Goal: Transaction & Acquisition: Purchase product/service

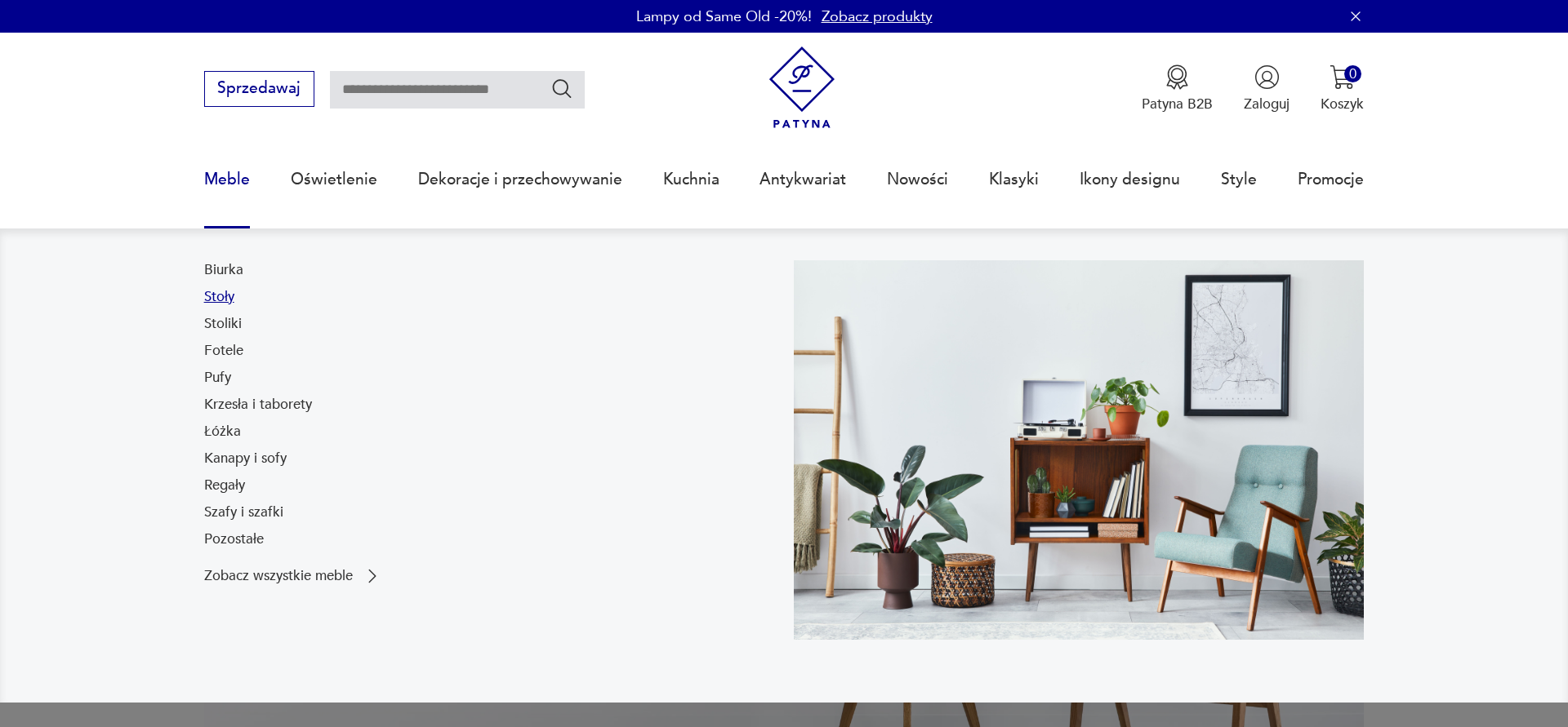
click at [218, 298] on link "Stoły" at bounding box center [219, 297] width 31 height 20
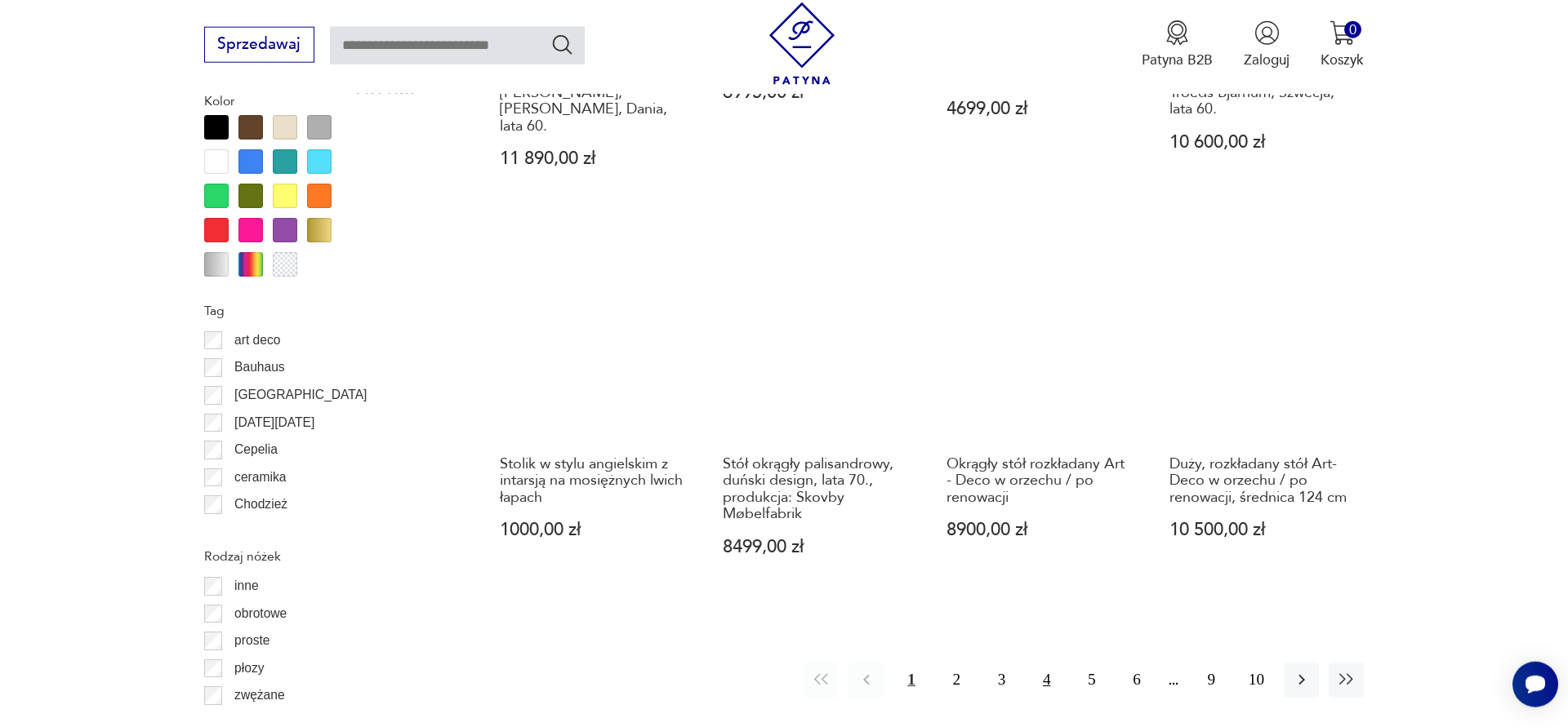
scroll to position [2006, 0]
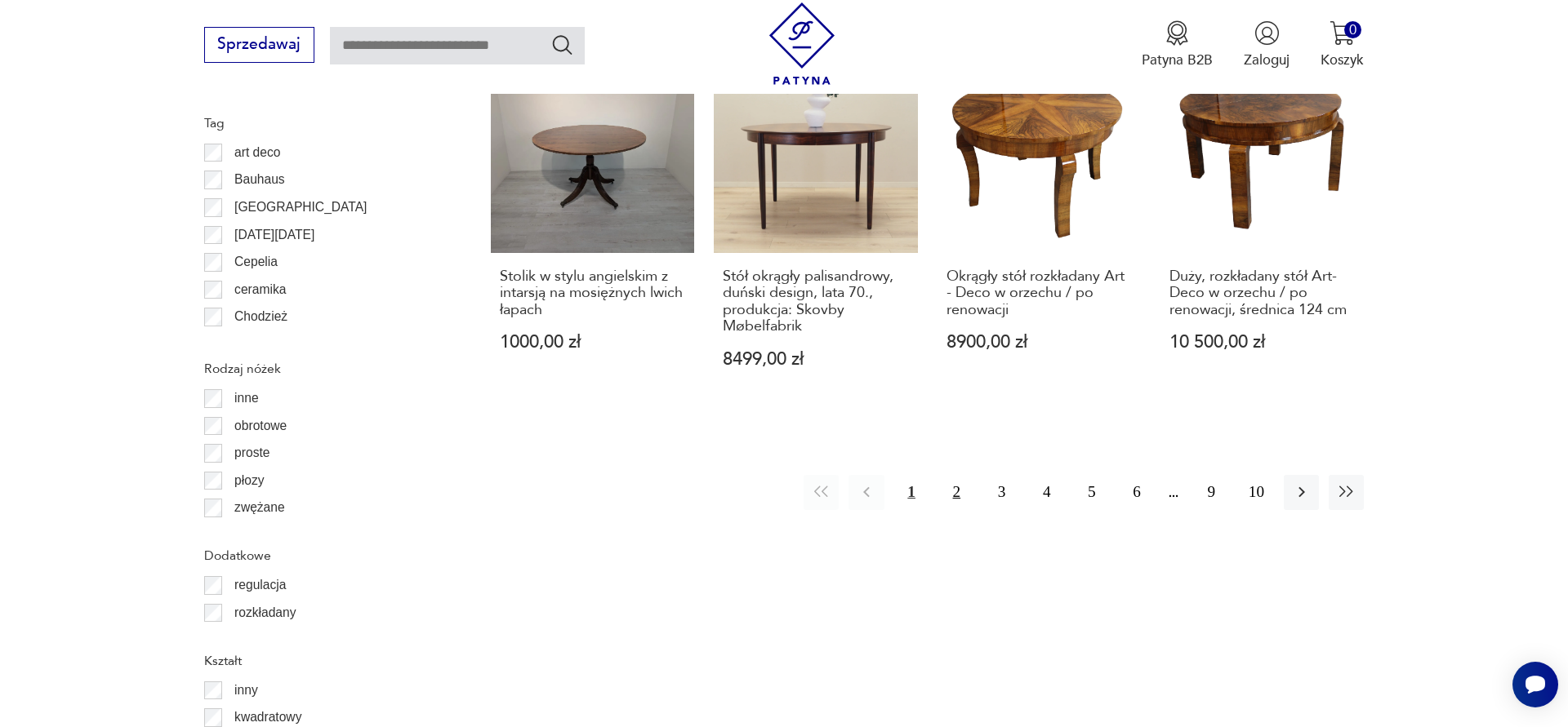
click at [962, 475] on button "2" at bounding box center [956, 492] width 35 height 35
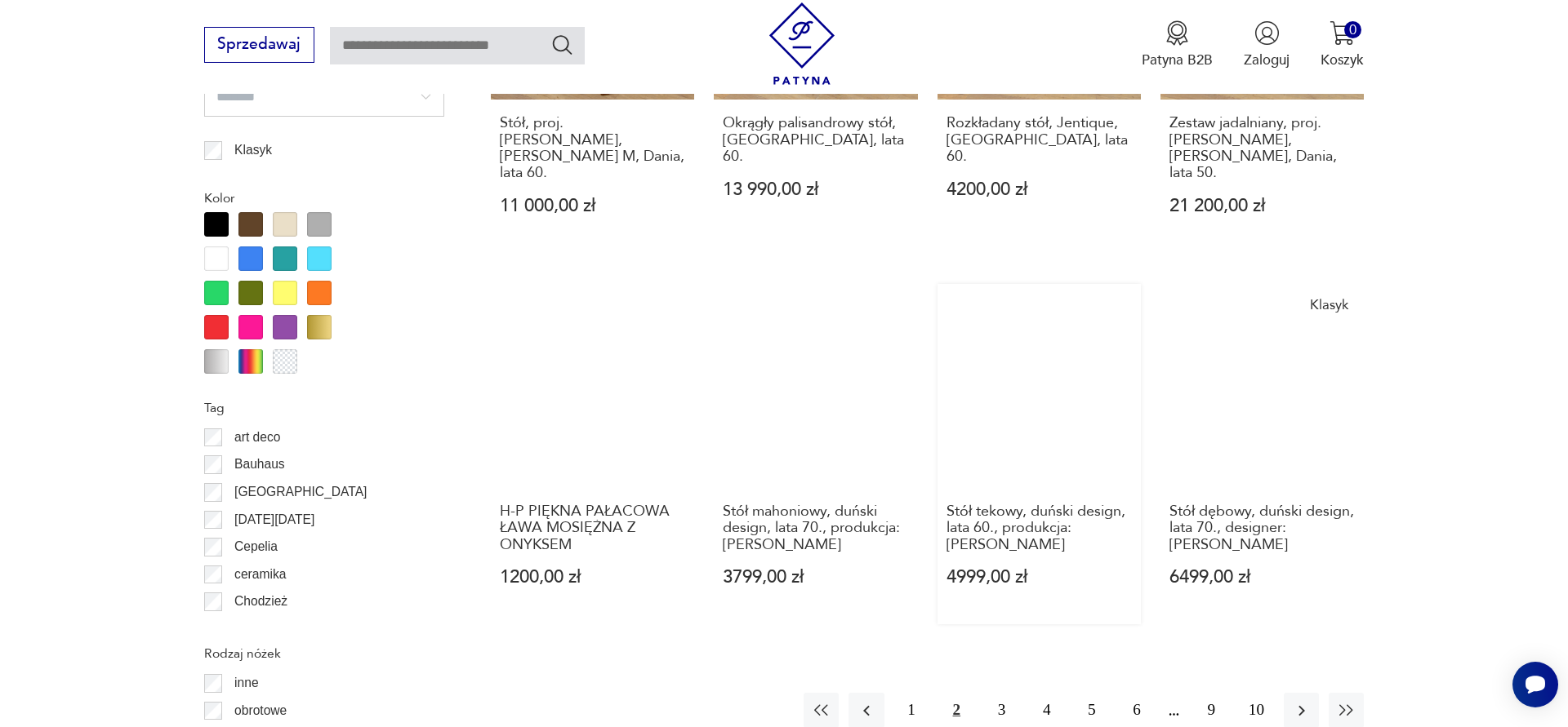
scroll to position [1949, 0]
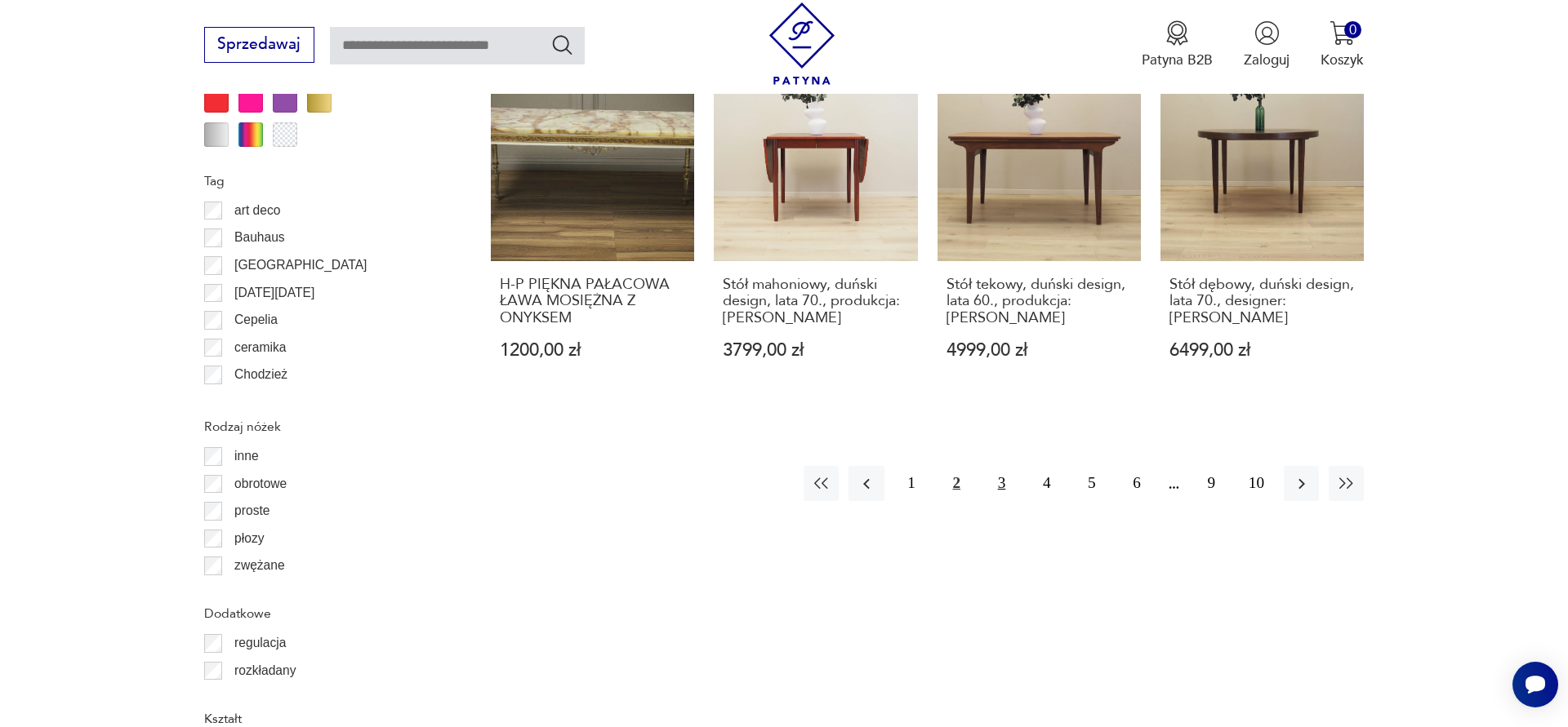
click at [998, 466] on button "3" at bounding box center [1001, 483] width 35 height 35
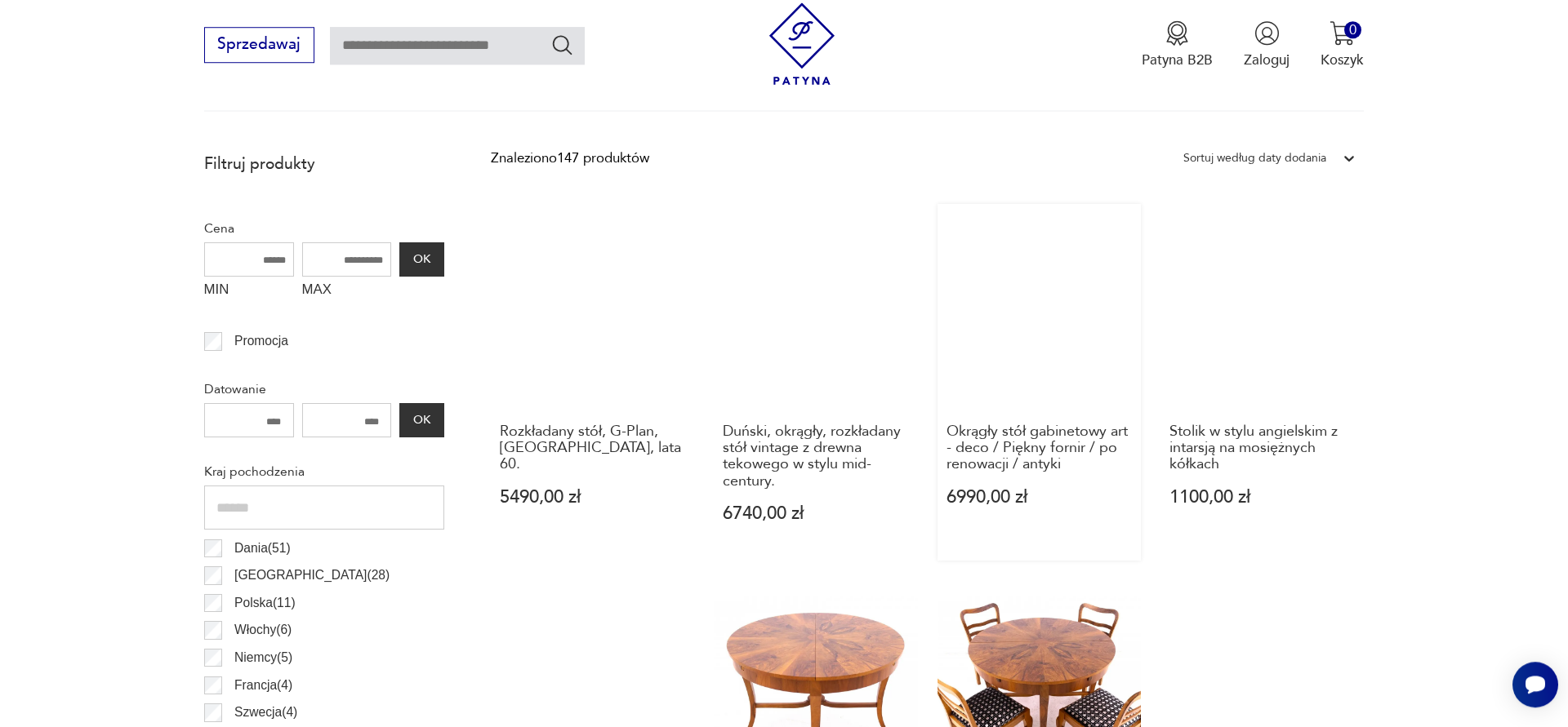
scroll to position [739, 0]
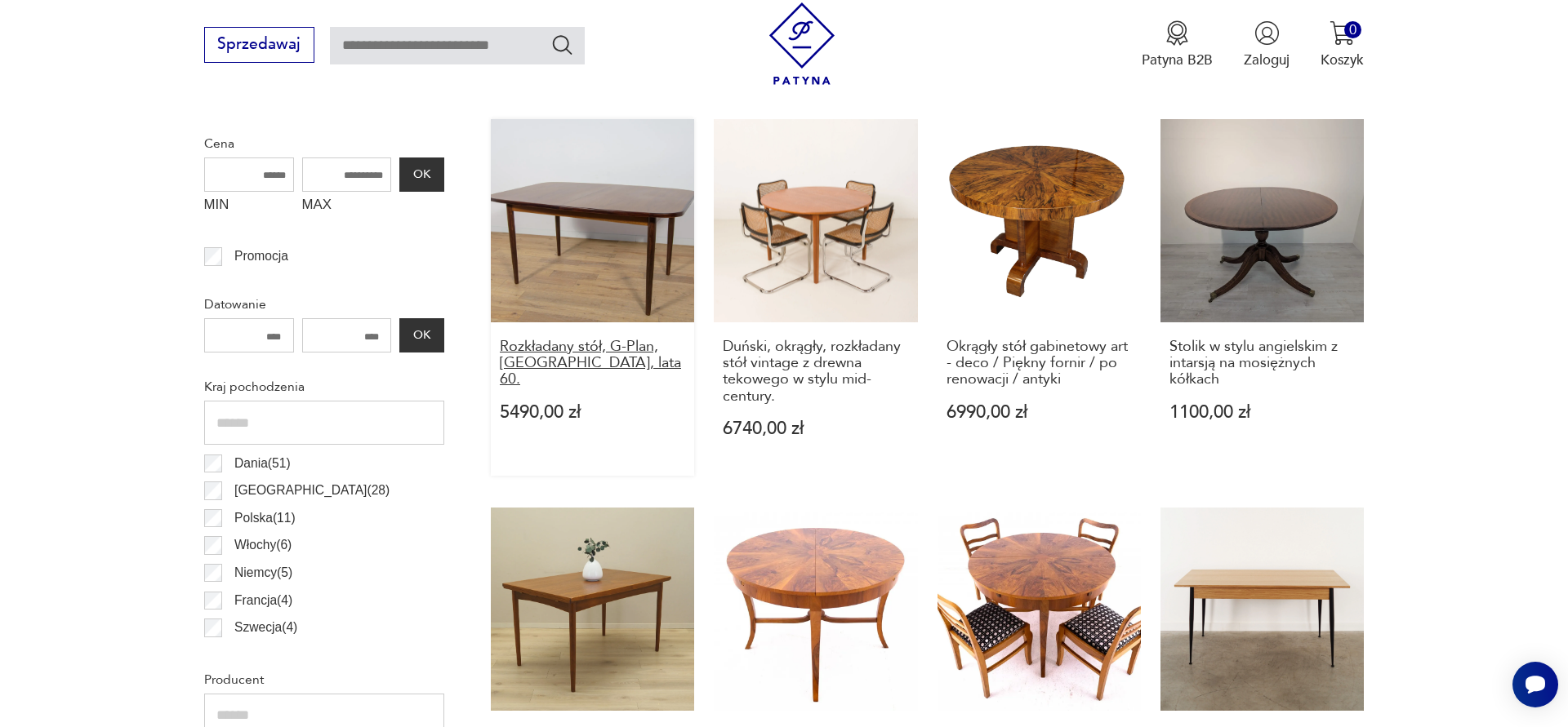
click at [564, 362] on h3 "Rozkładany stół, G-Plan, [GEOGRAPHIC_DATA], lata 60." at bounding box center [593, 364] width 186 height 49
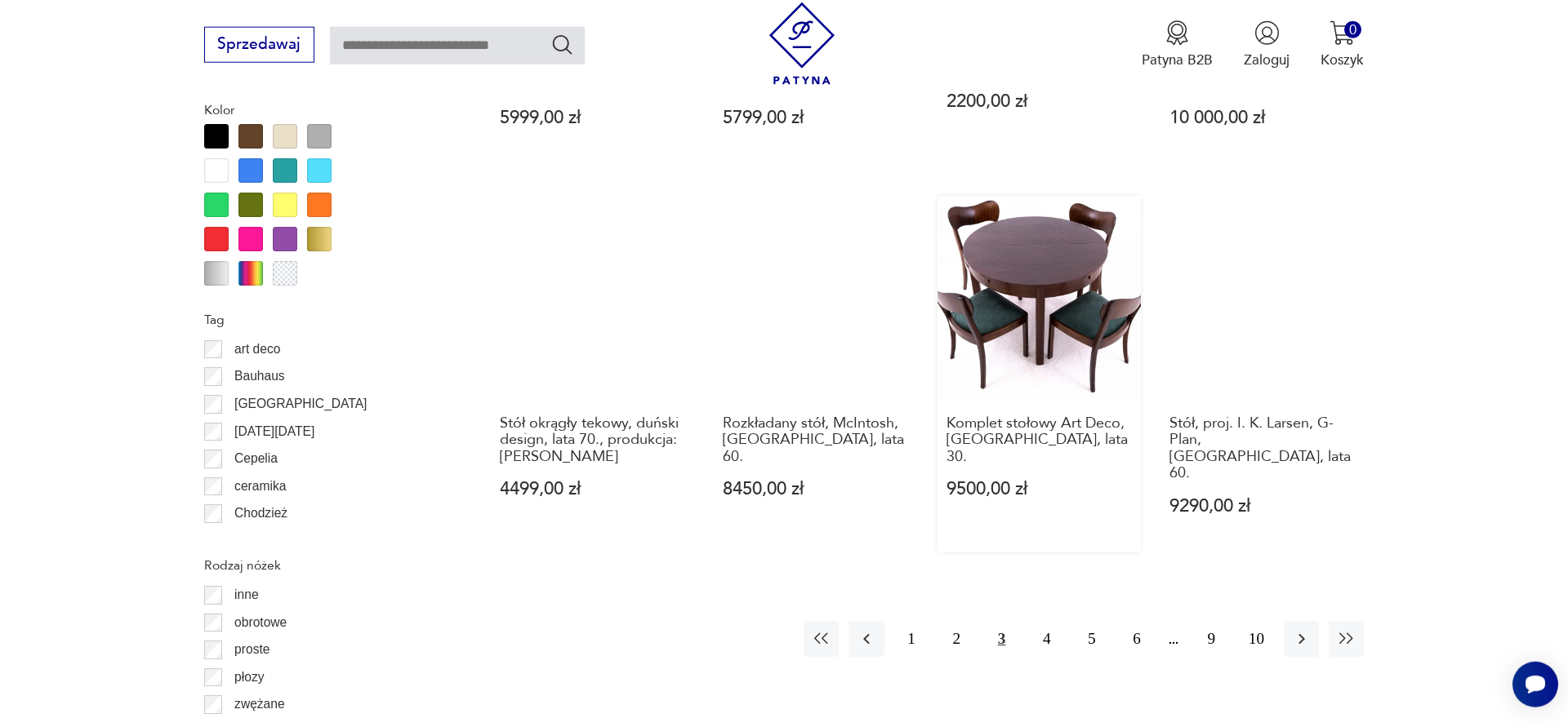
scroll to position [1949, 0]
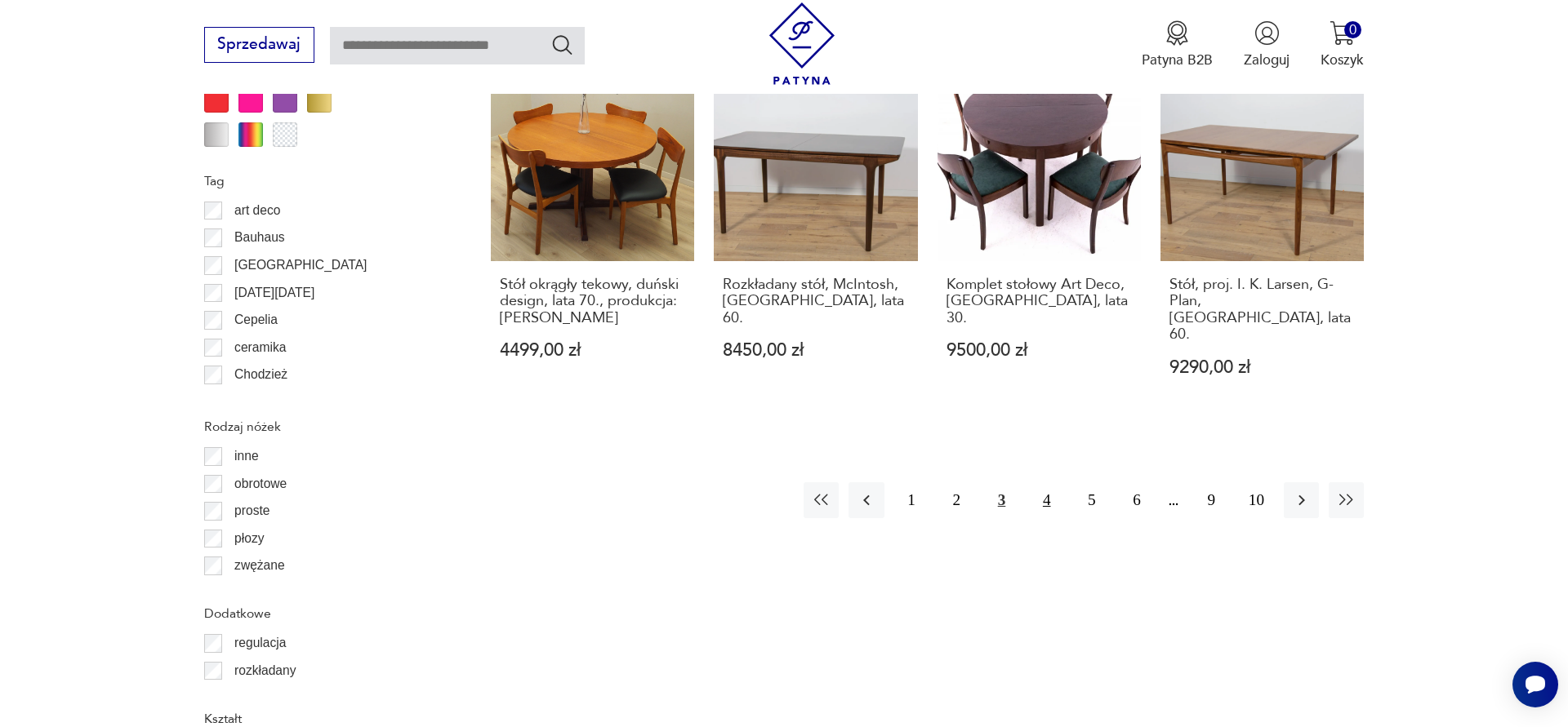
click at [1052, 482] on button "4" at bounding box center [1046, 500] width 35 height 35
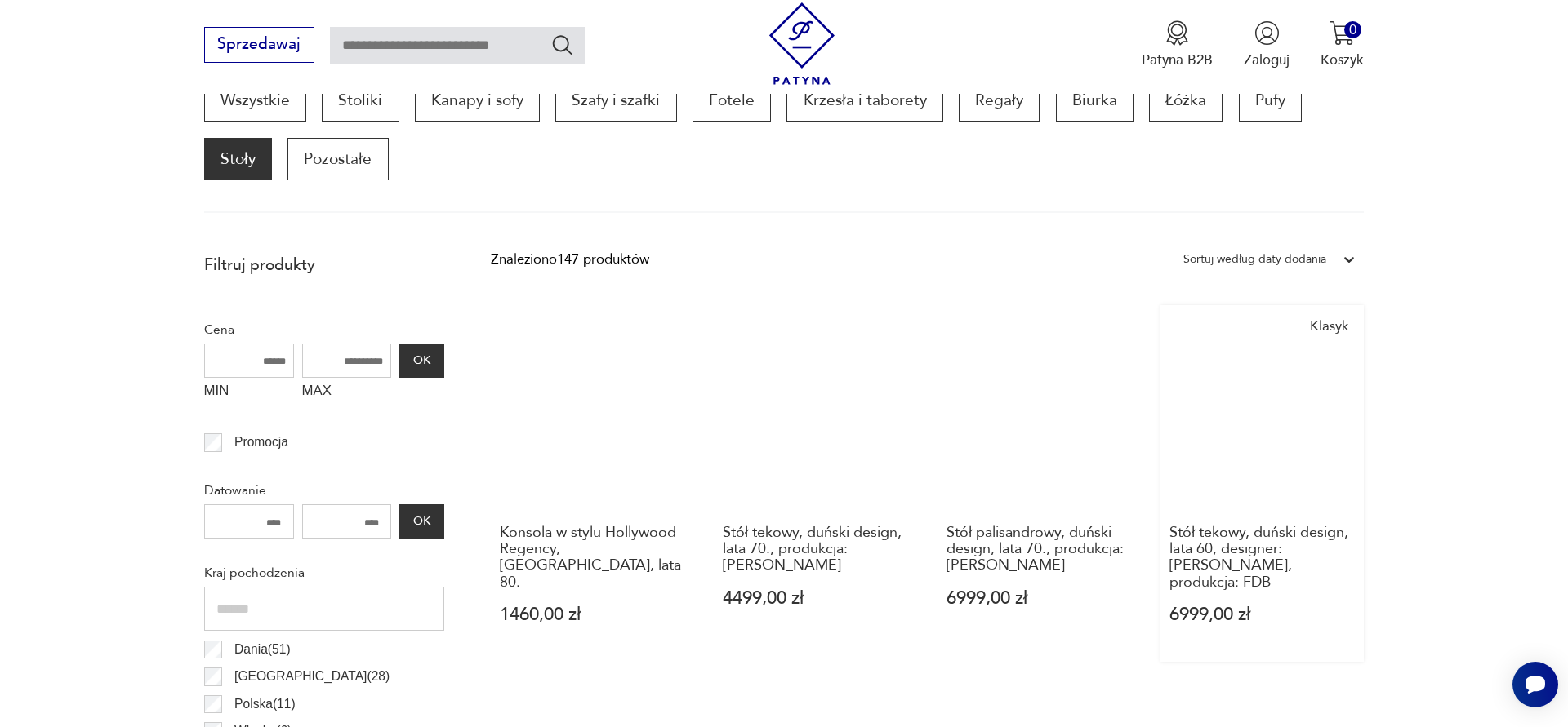
scroll to position [926, 0]
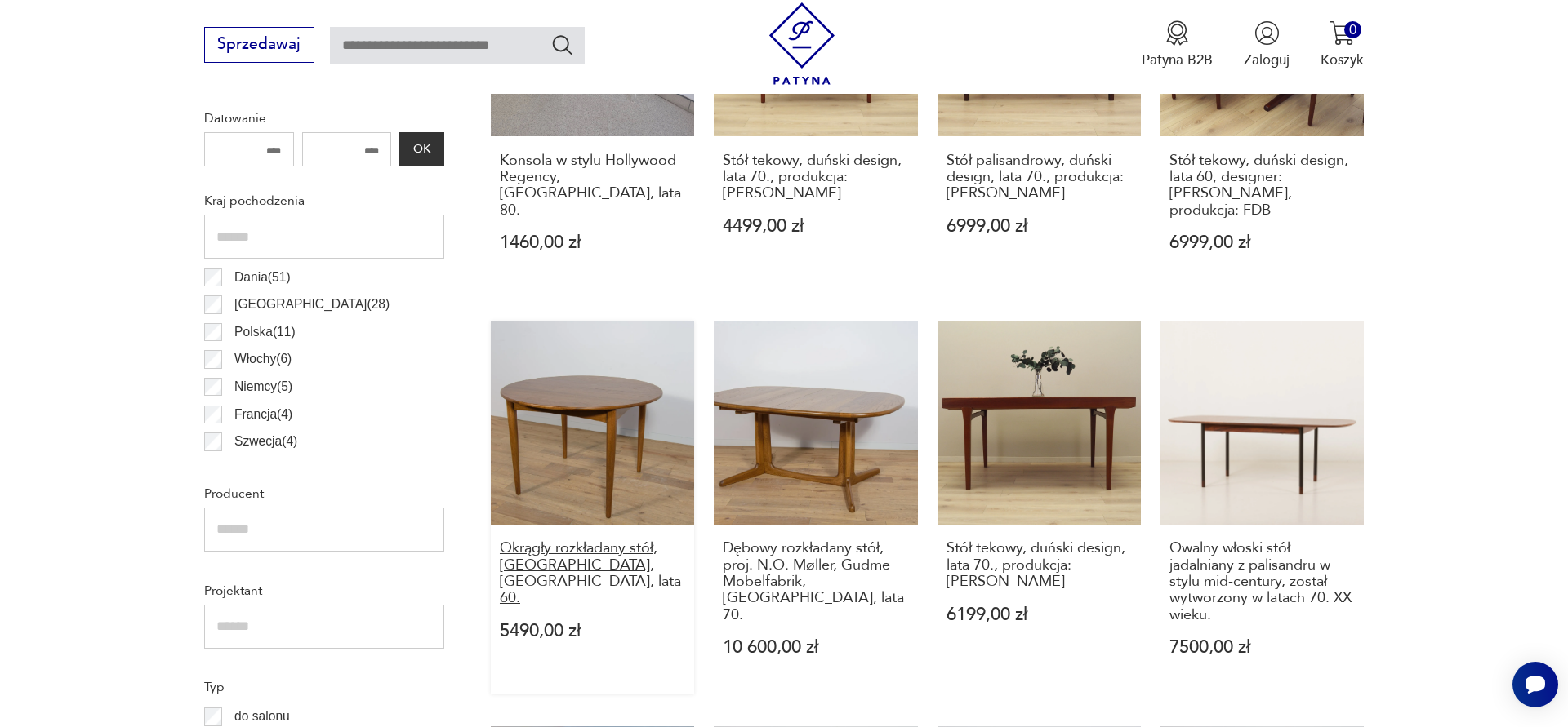
click at [616, 546] on h3 "Okrągły rozkładany stół, [GEOGRAPHIC_DATA], [GEOGRAPHIC_DATA], lata 60." at bounding box center [593, 573] width 186 height 67
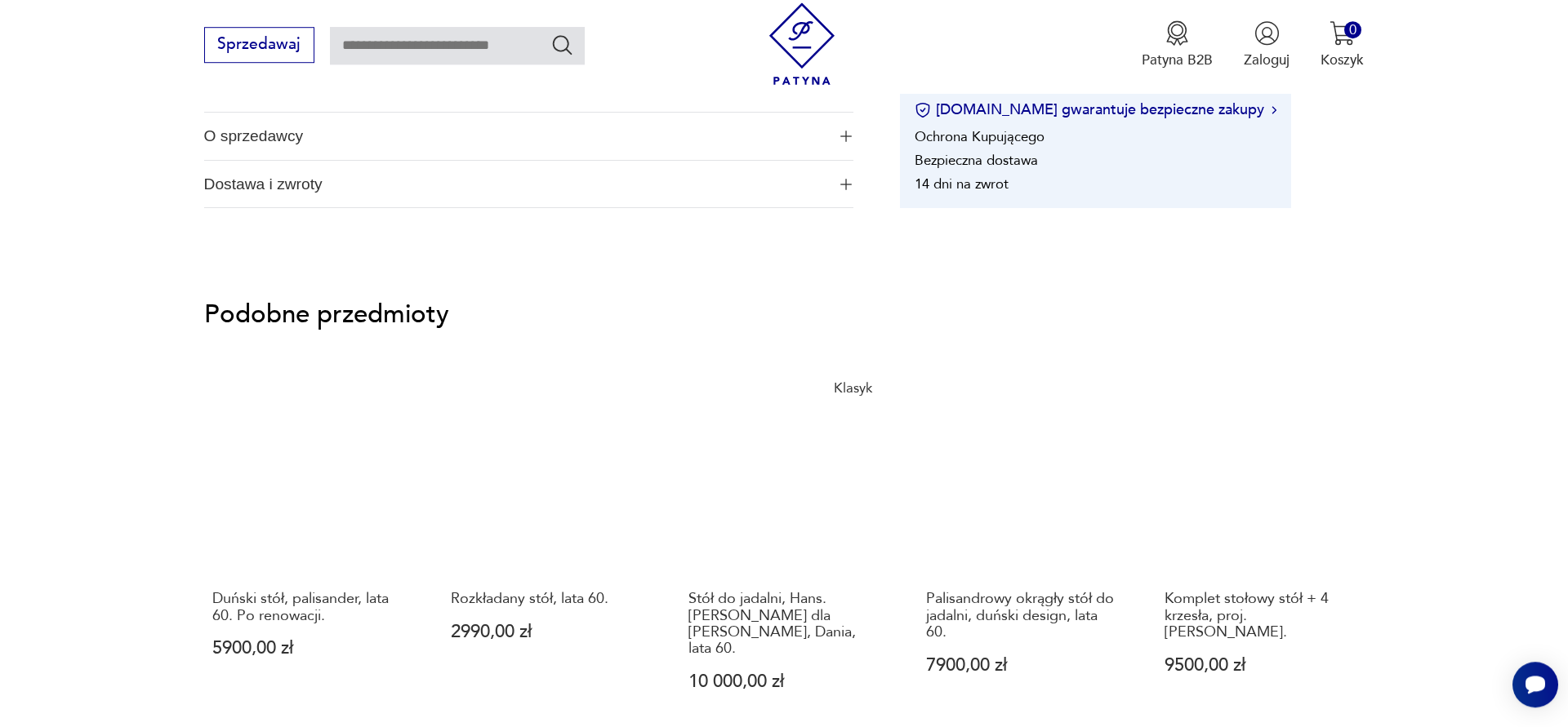
scroll to position [558, 0]
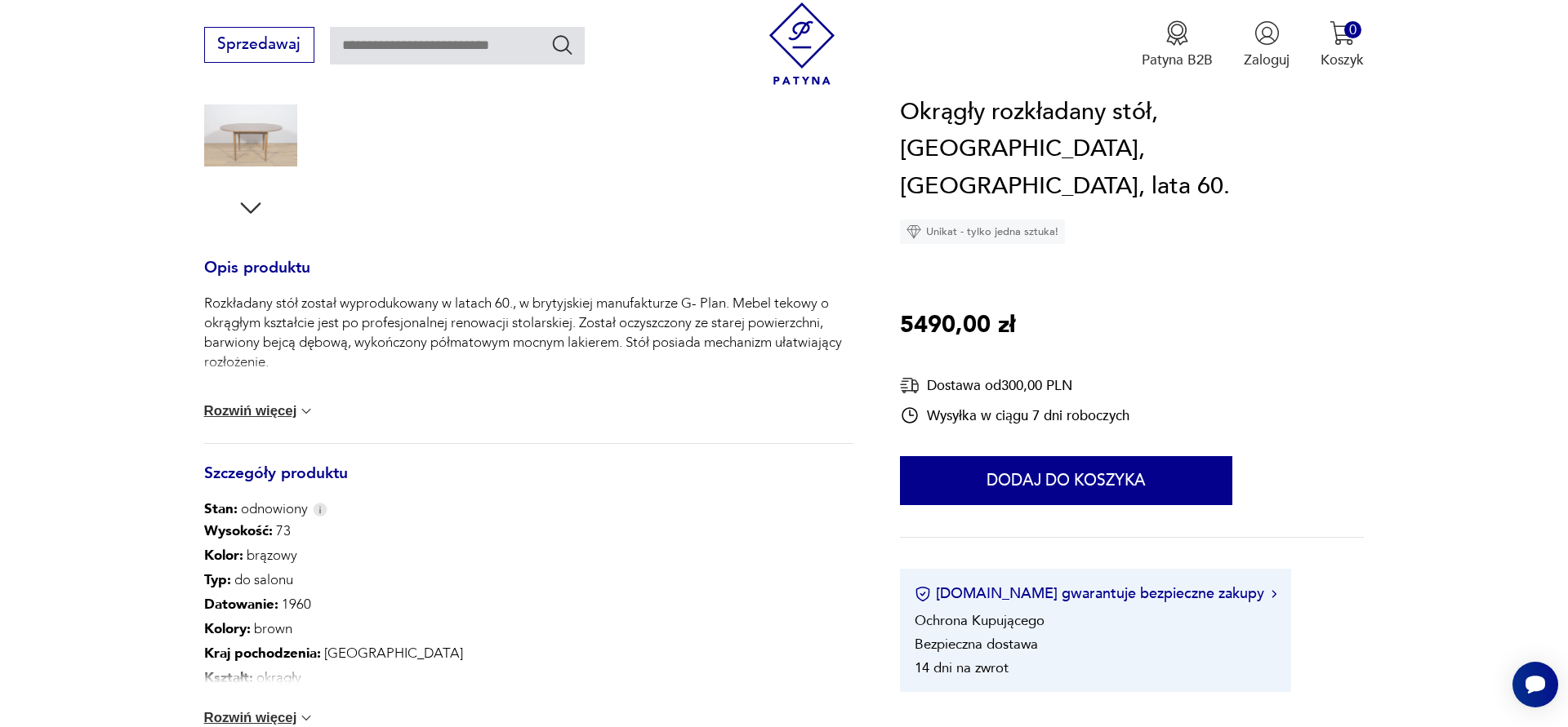
click at [252, 415] on button "Rozwiń więcej" at bounding box center [259, 411] width 111 height 16
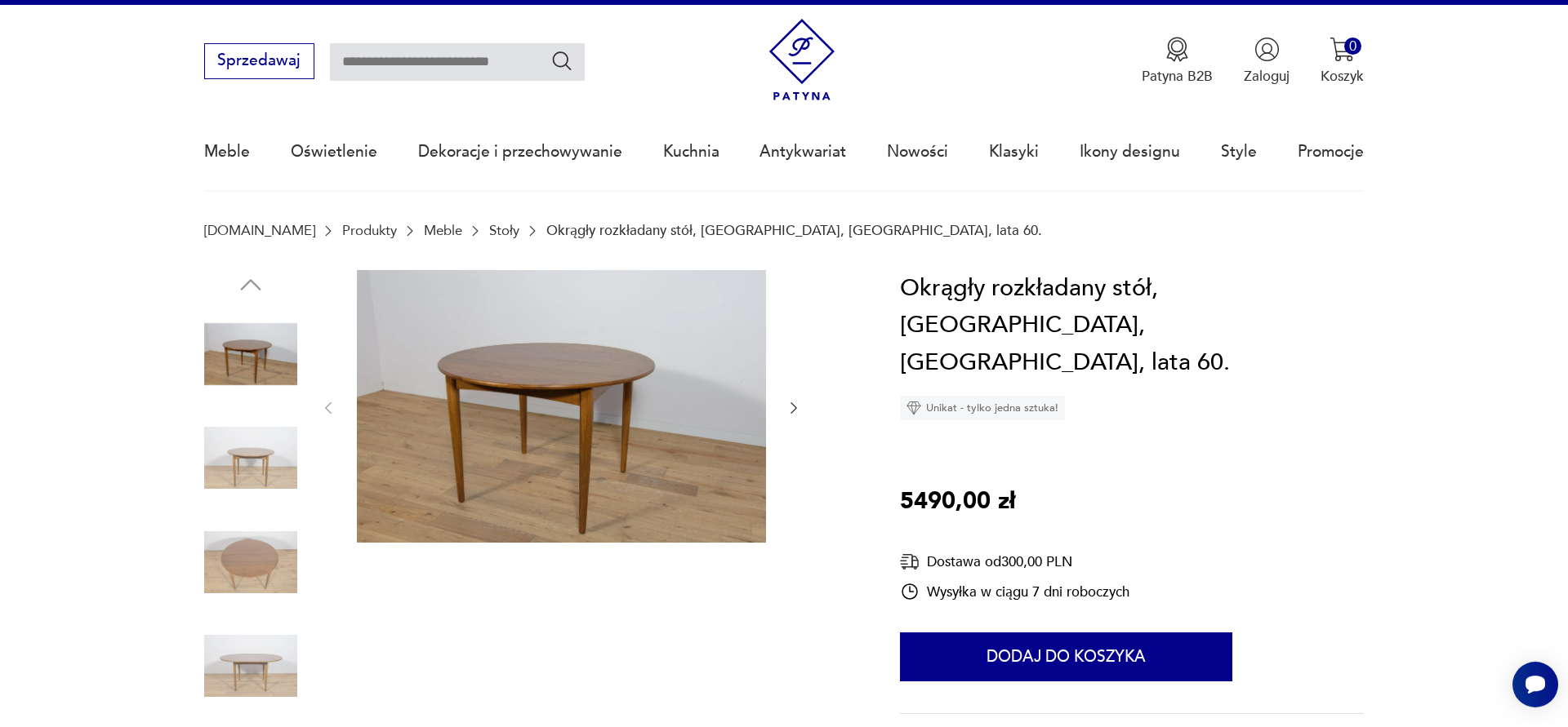
scroll to position [0, 0]
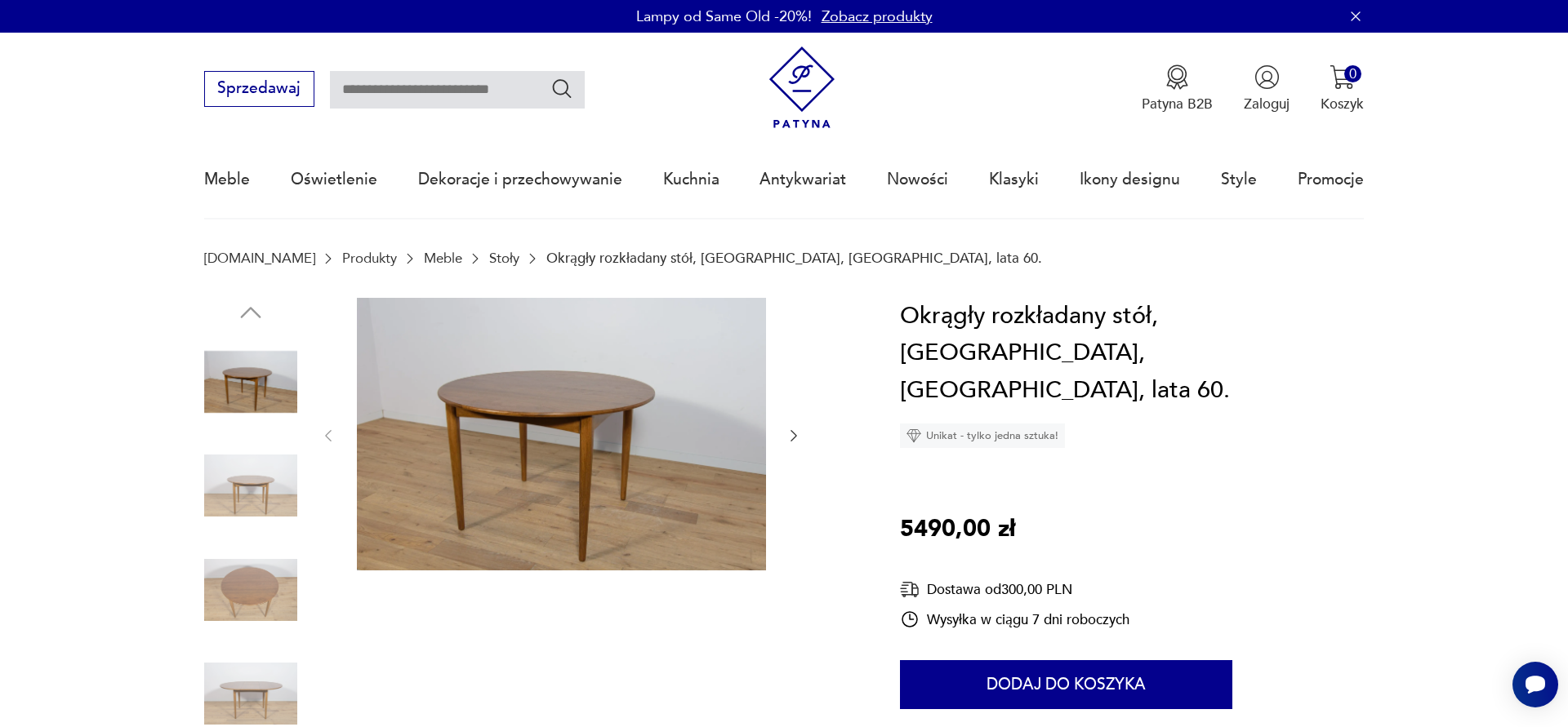
click at [793, 433] on icon "button" at bounding box center [793, 436] width 16 height 16
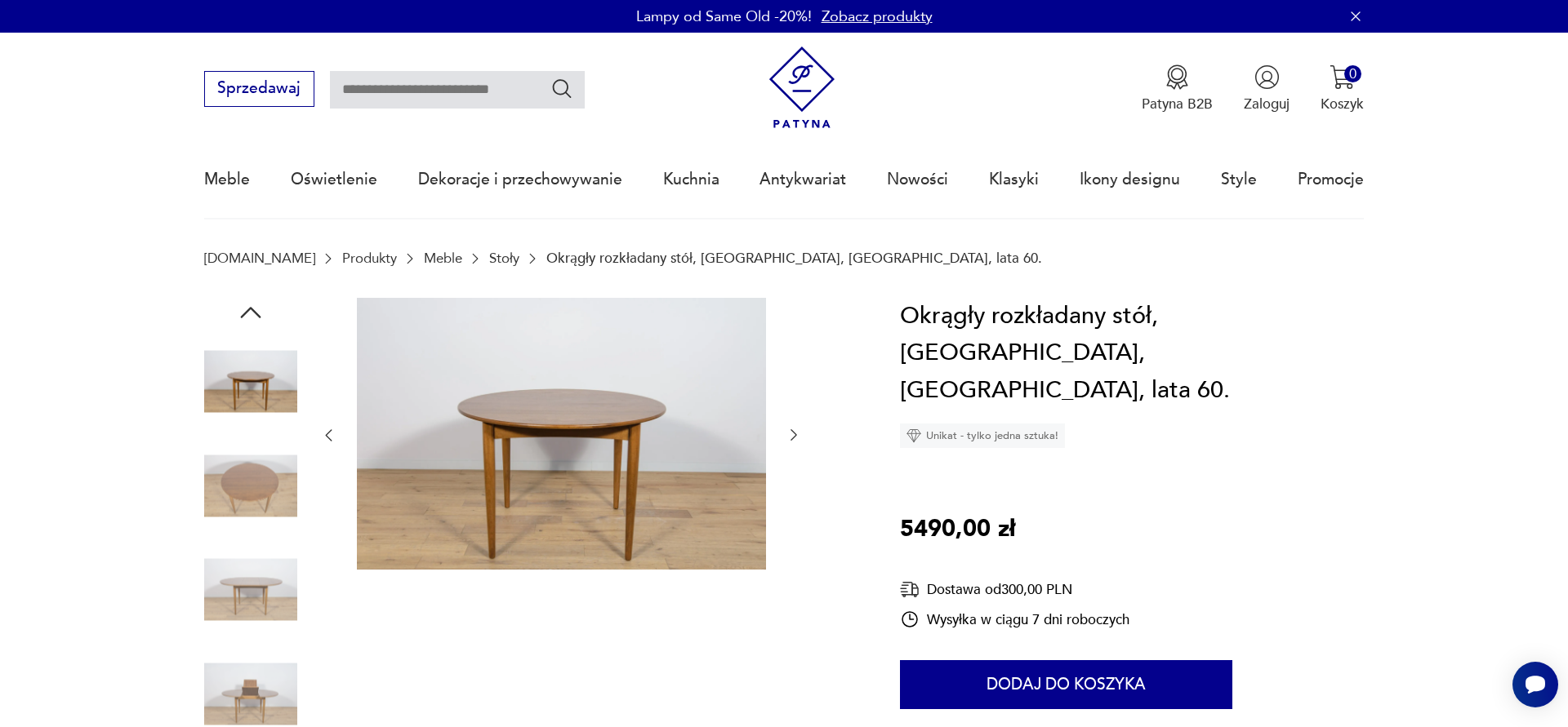
click at [793, 433] on icon "button" at bounding box center [793, 436] width 7 height 12
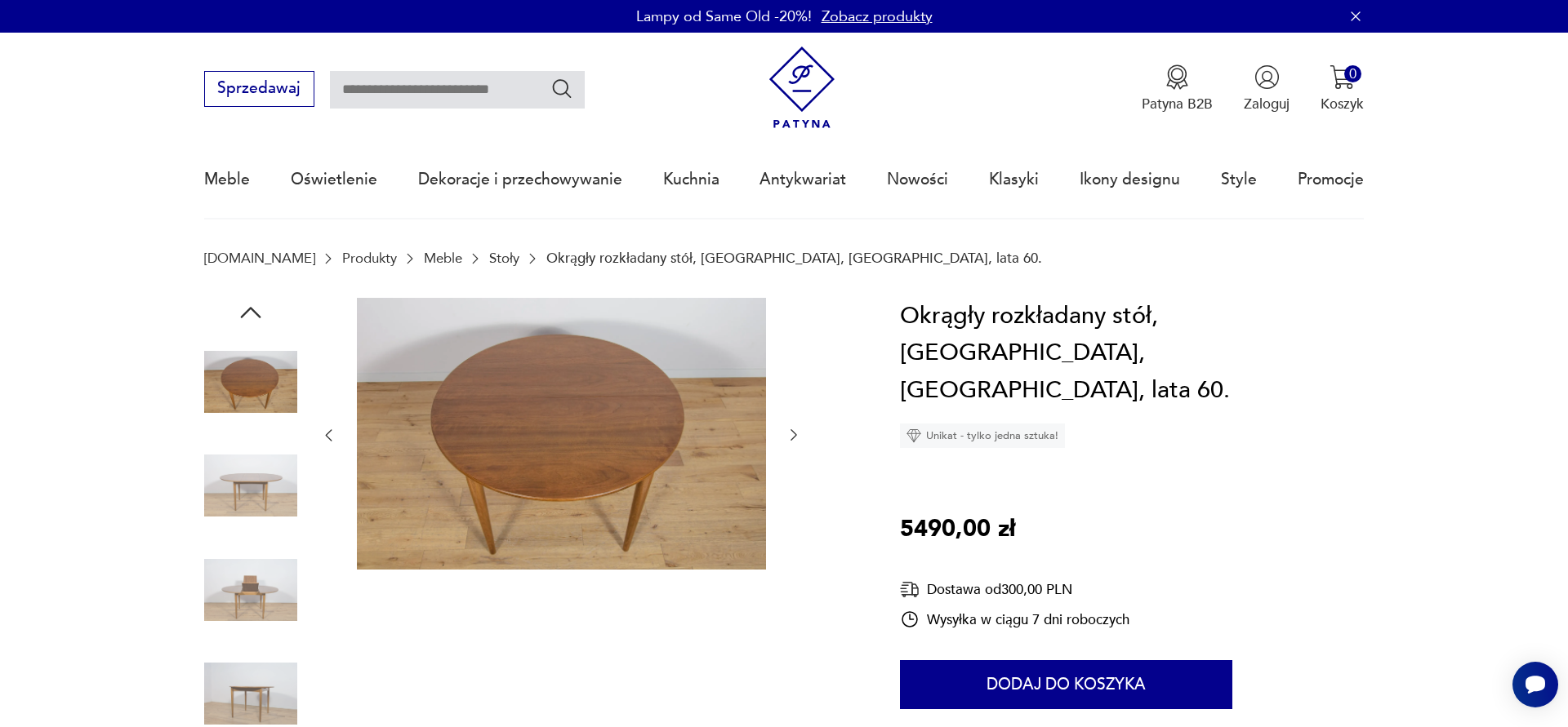
click at [793, 433] on icon "button" at bounding box center [793, 436] width 7 height 12
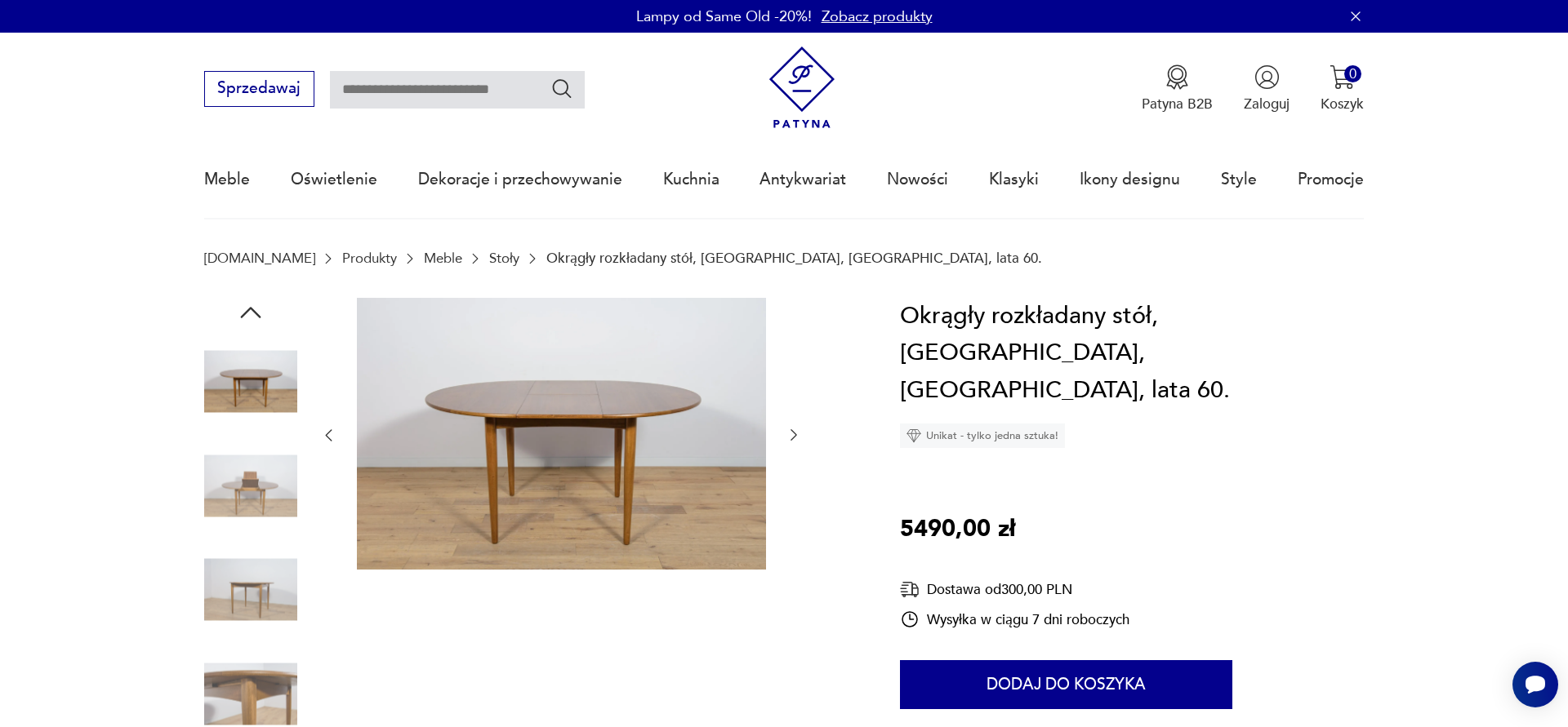
click at [793, 432] on icon "button" at bounding box center [793, 435] width 16 height 16
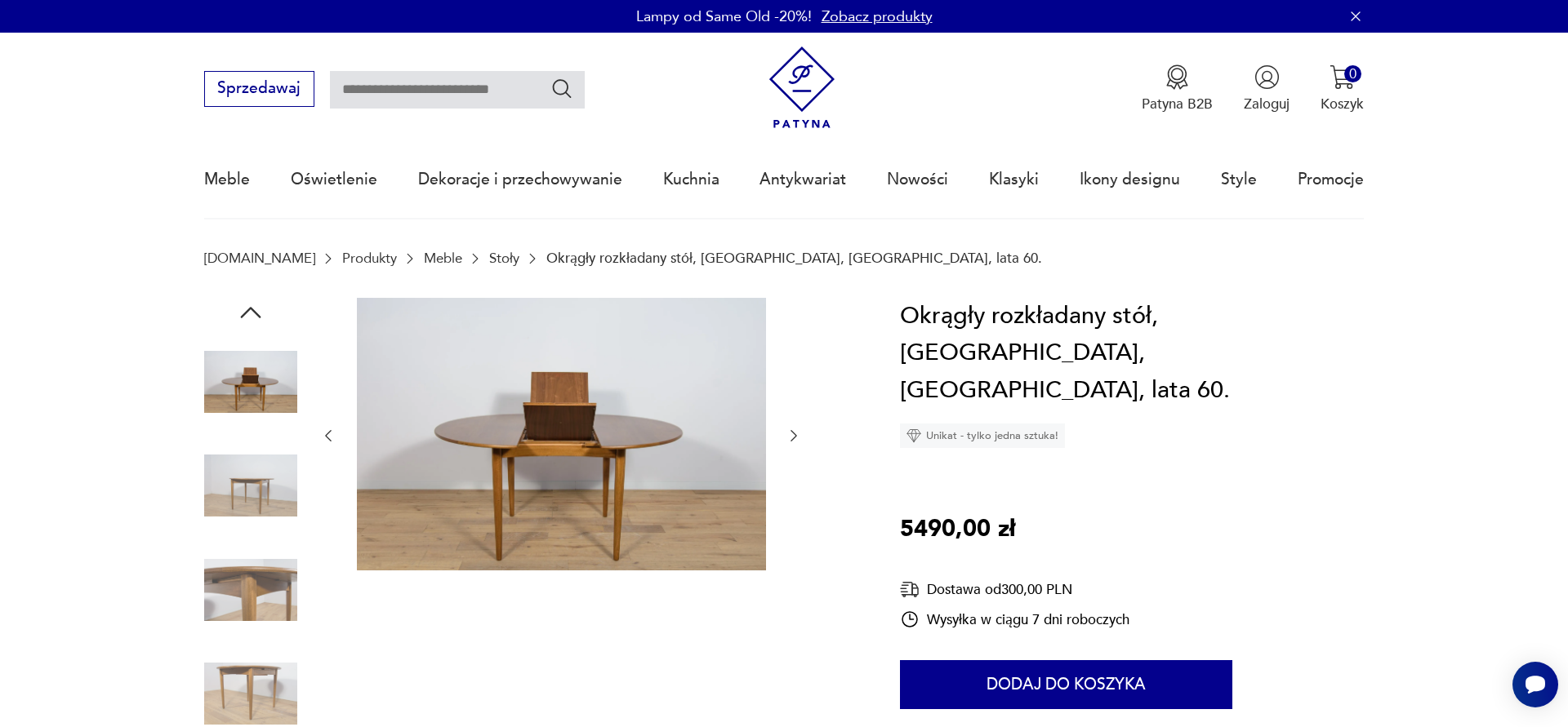
click at [794, 431] on icon "button" at bounding box center [793, 436] width 16 height 16
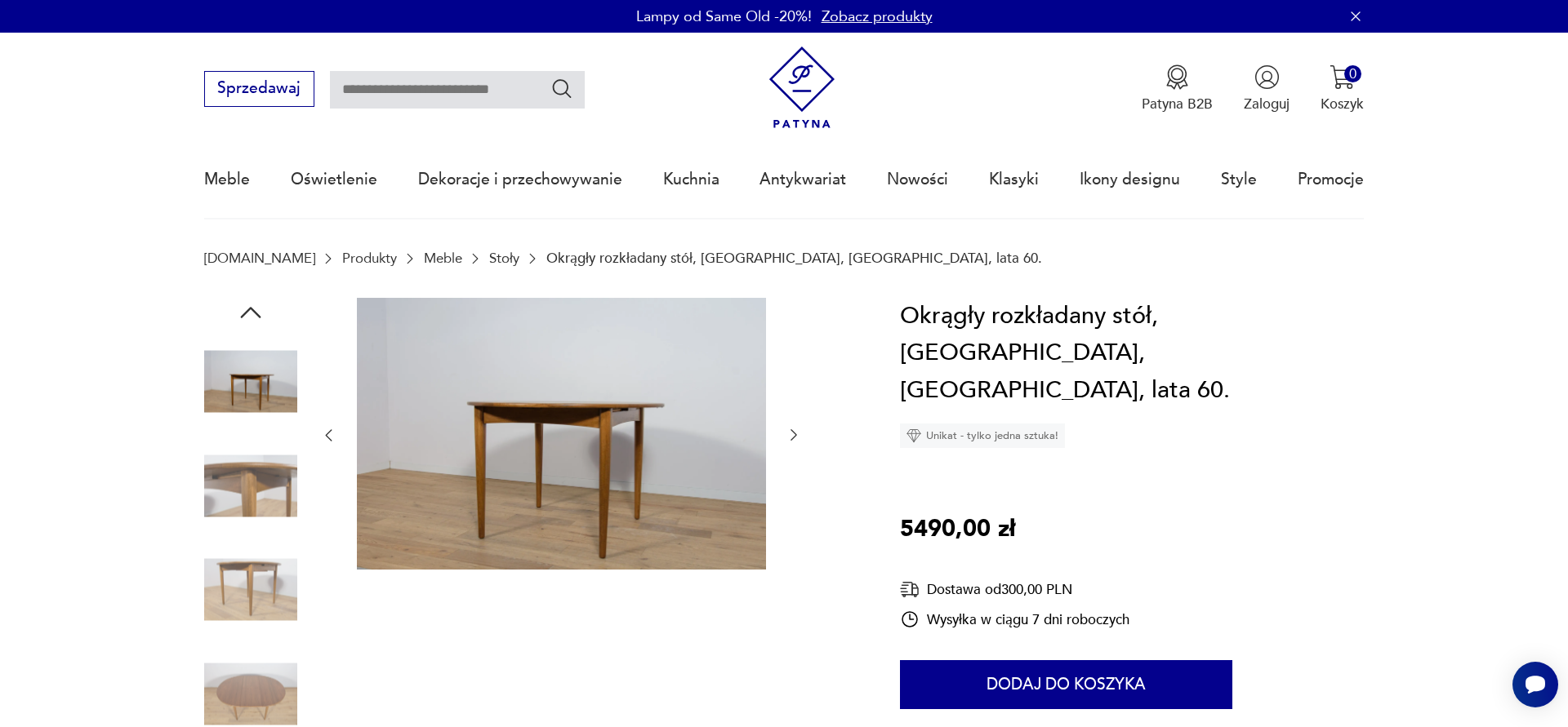
click at [596, 606] on div at bounding box center [561, 539] width 482 height 483
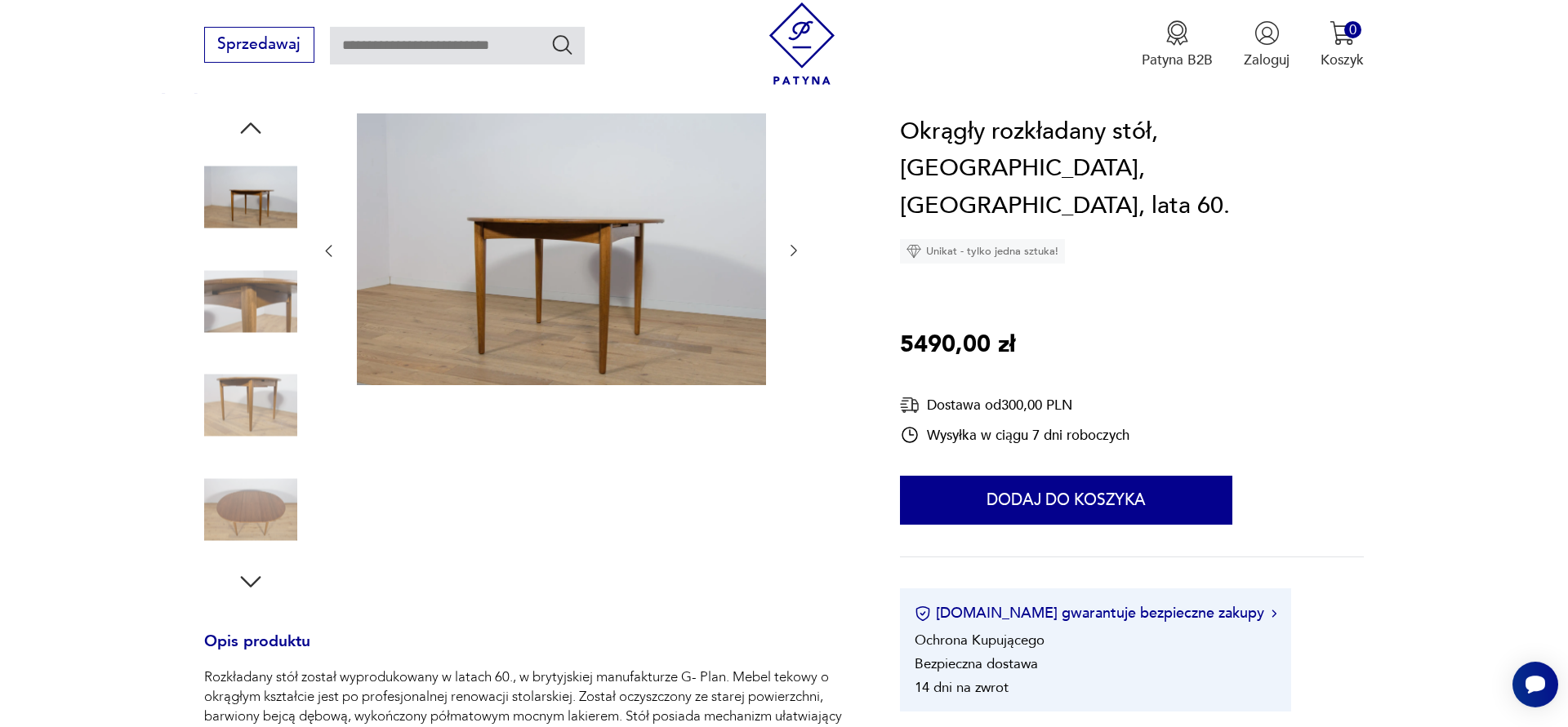
scroll to position [186, 0]
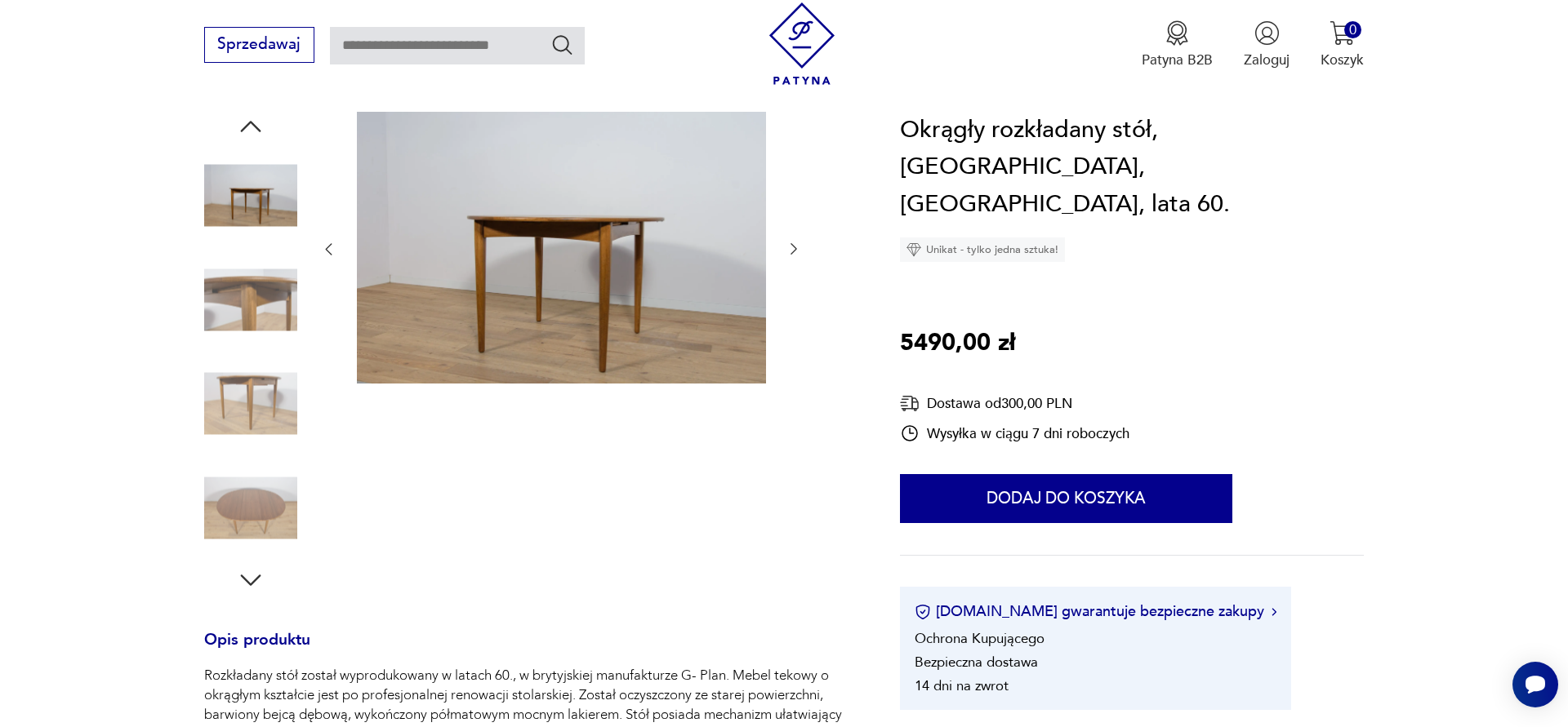
click at [245, 508] on img at bounding box center [250, 507] width 93 height 93
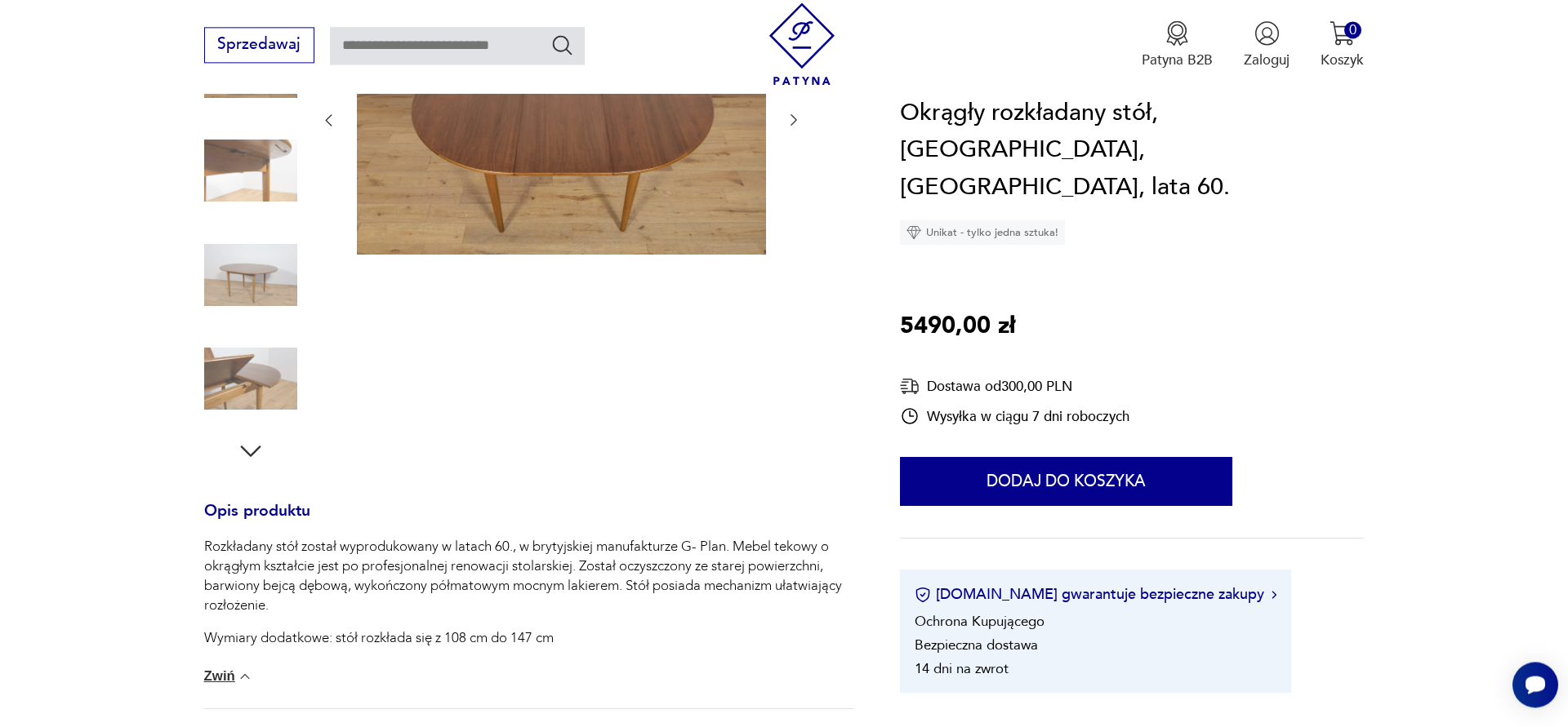
scroll to position [372, 0]
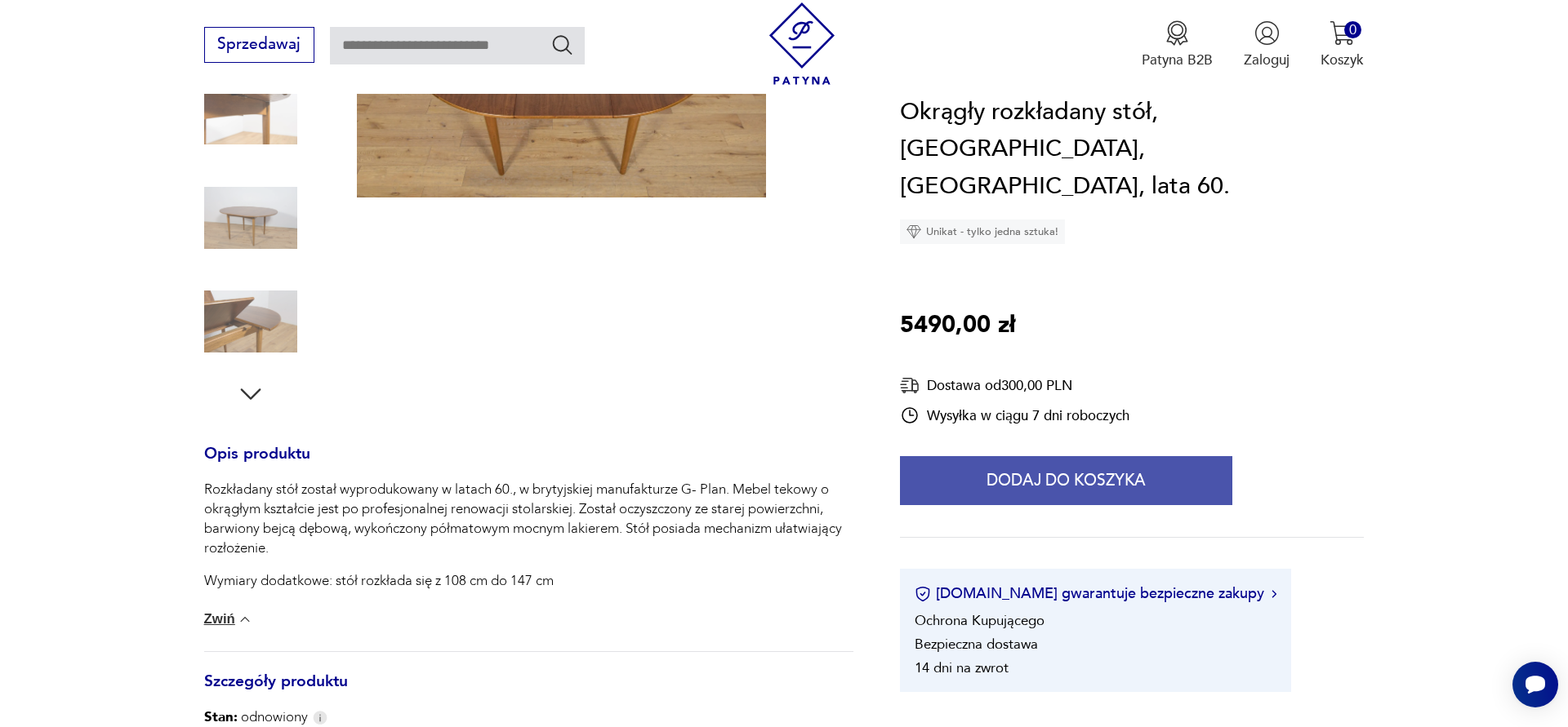
click at [1039, 457] on button "Dodaj do koszyka" at bounding box center [1066, 481] width 332 height 49
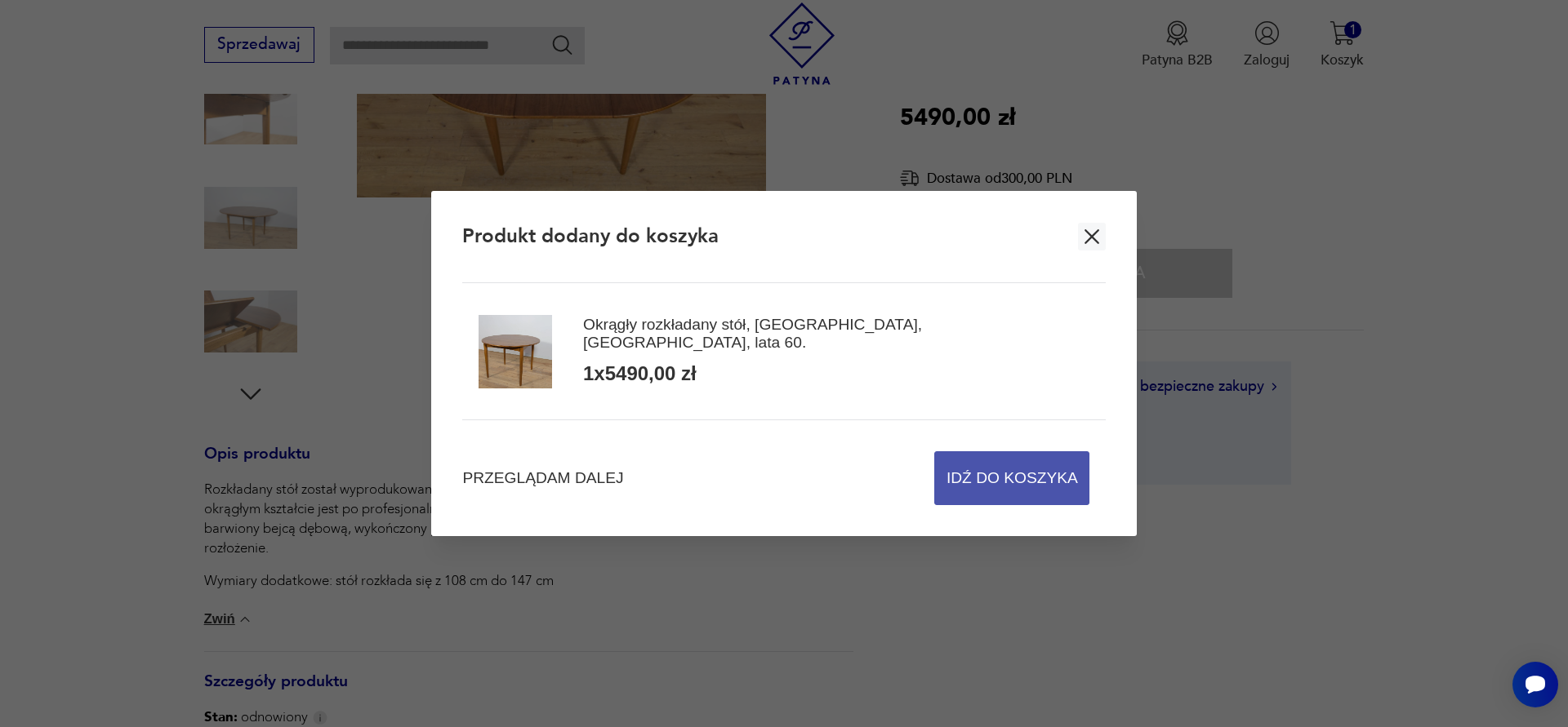
click at [990, 481] on span "Idź do koszyka" at bounding box center [1011, 477] width 131 height 52
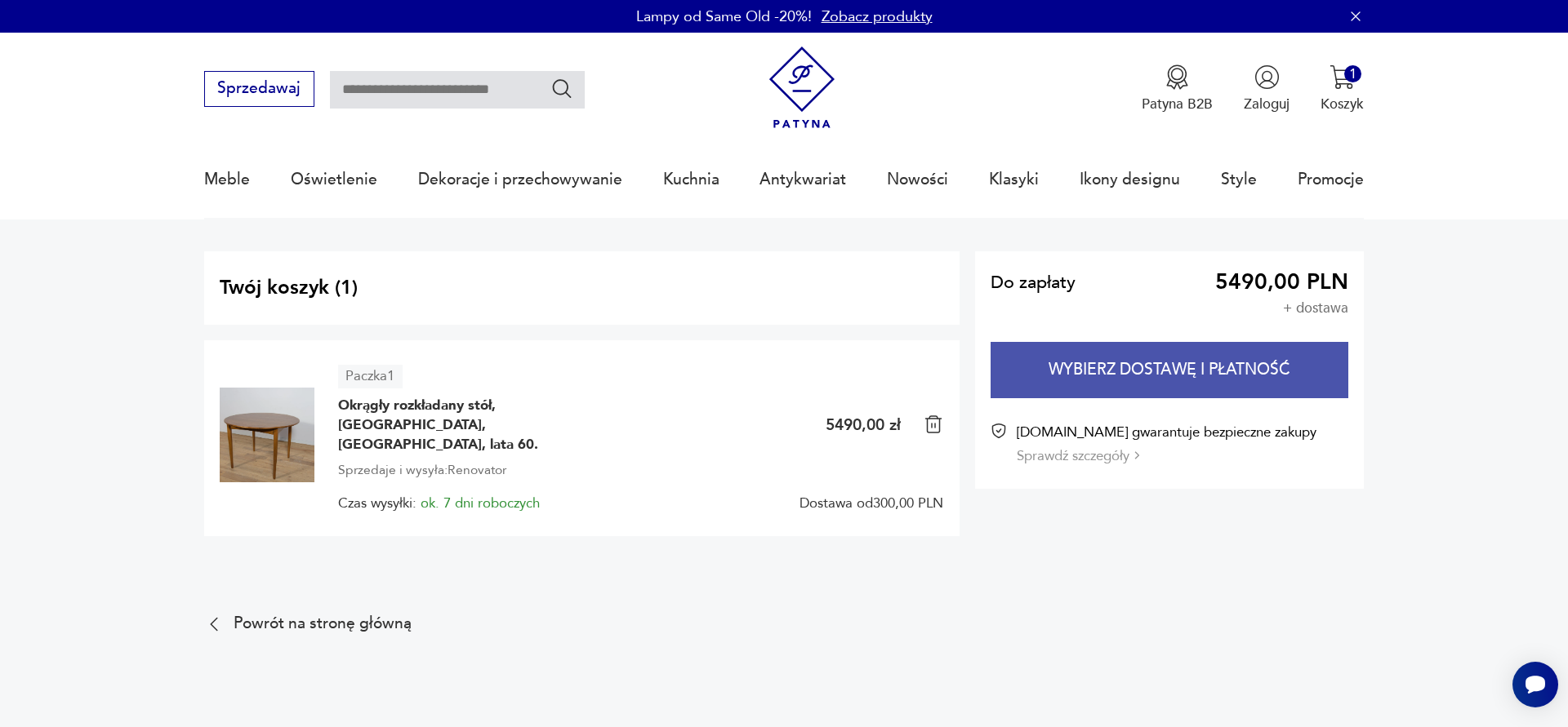
click at [1155, 377] on button "Wybierz dostawę i płatność" at bounding box center [1170, 370] width 358 height 56
